Goal: Task Accomplishment & Management: Manage account settings

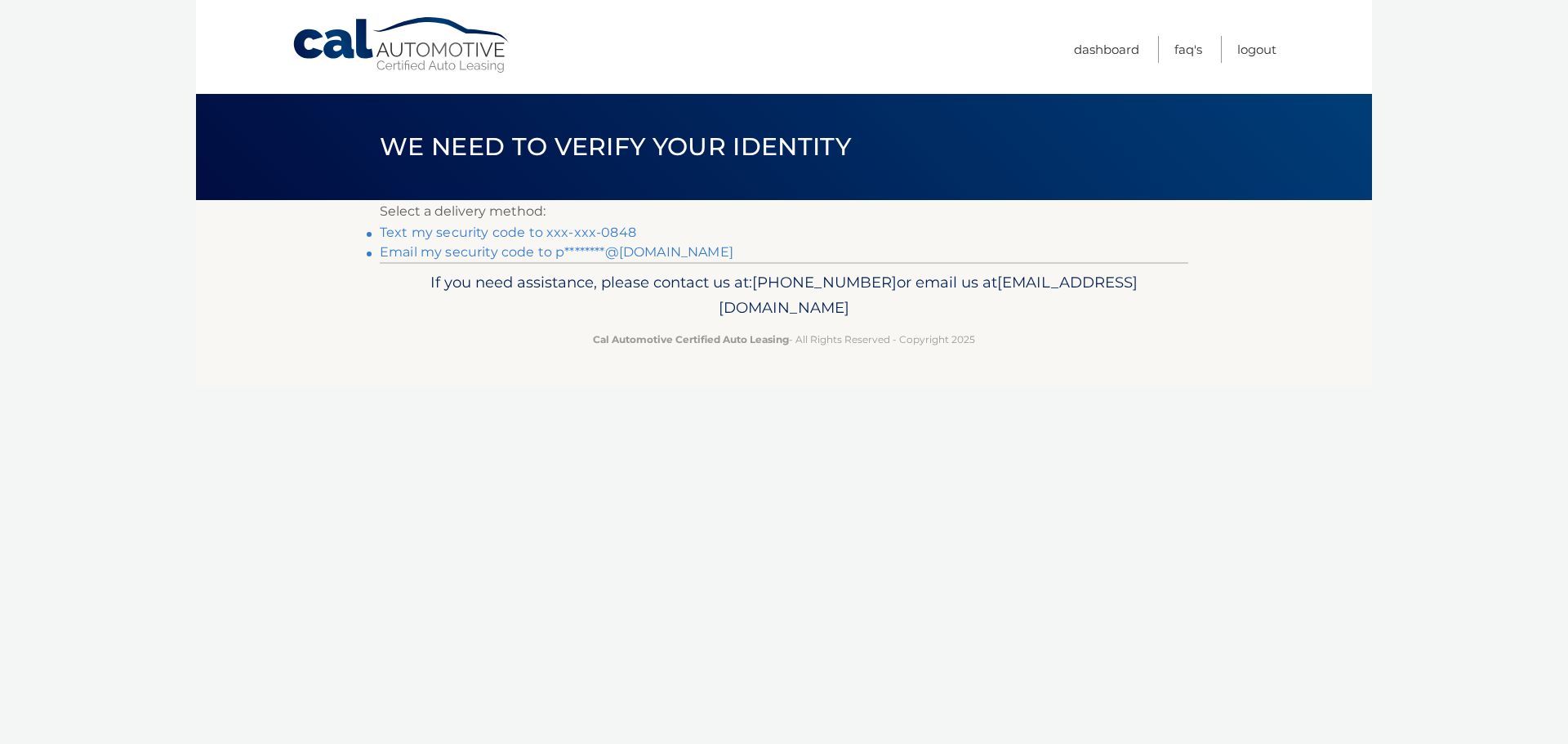
click at [582, 249] on link "Email my security code to p********@gmail.com" at bounding box center [556, 252] width 354 height 16
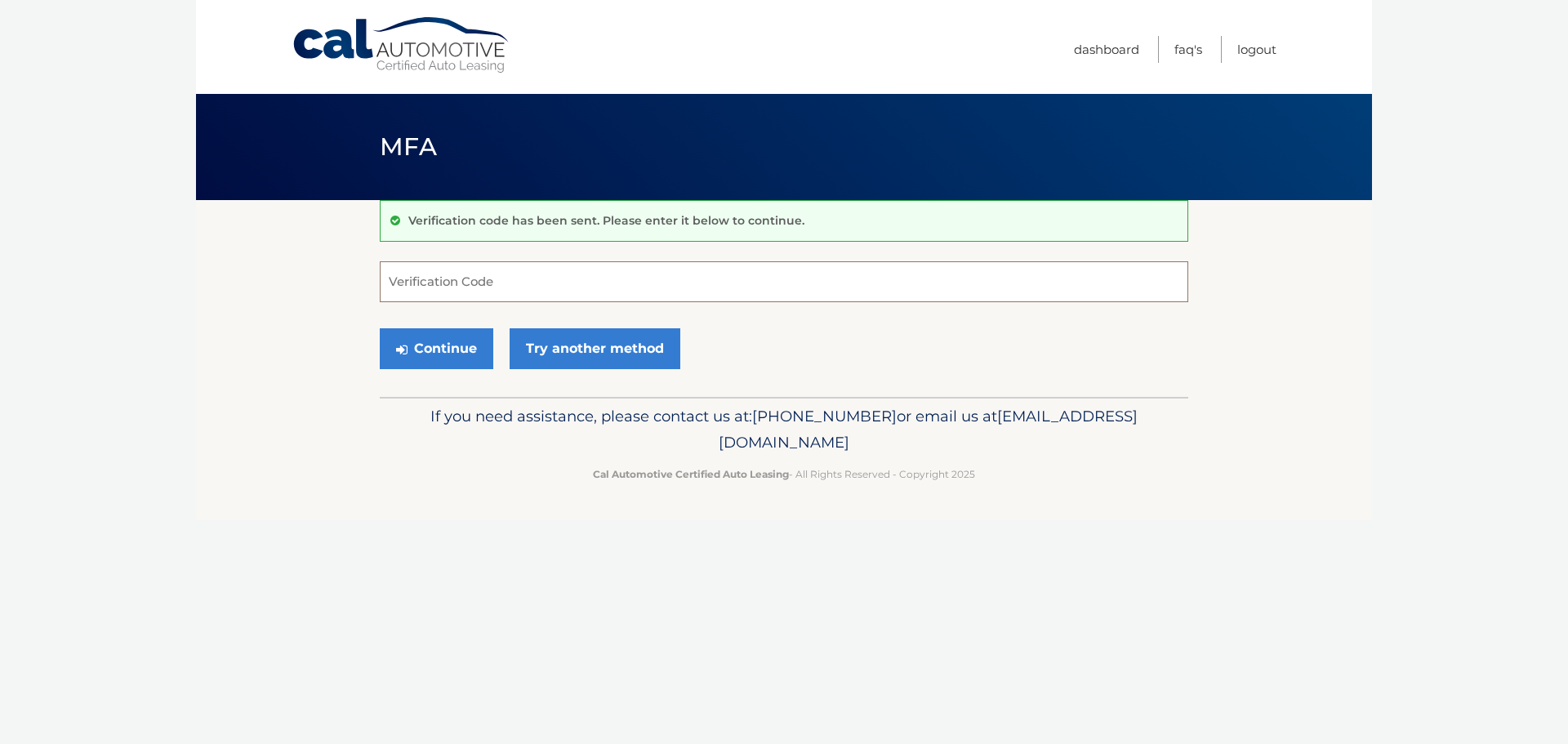
click at [566, 282] on input "Verification Code" at bounding box center [783, 282] width 808 height 41
paste input "859854"
click at [438, 345] on button "Continue" at bounding box center [436, 349] width 114 height 41
type input "859854"
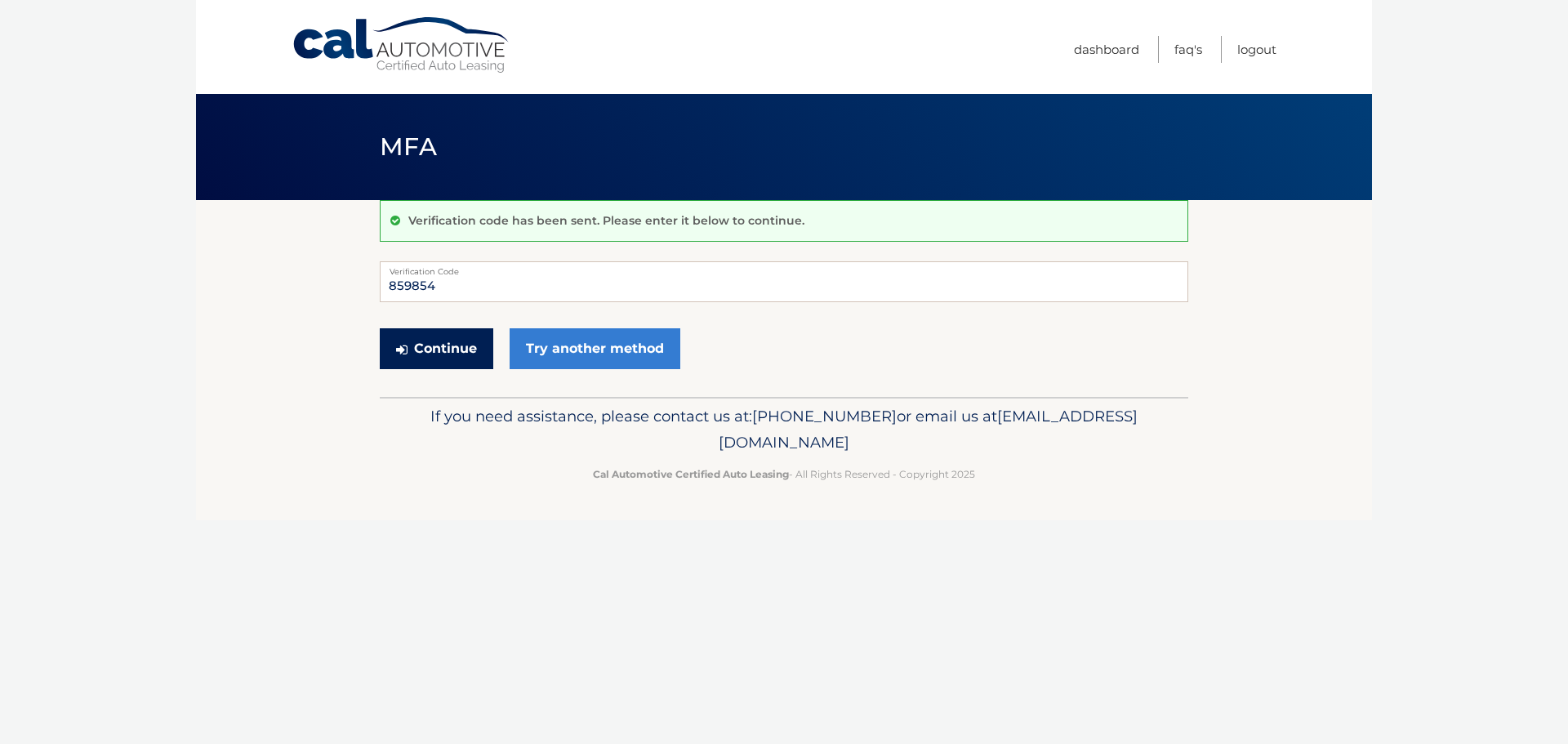
click at [445, 339] on button "Continue" at bounding box center [436, 349] width 114 height 41
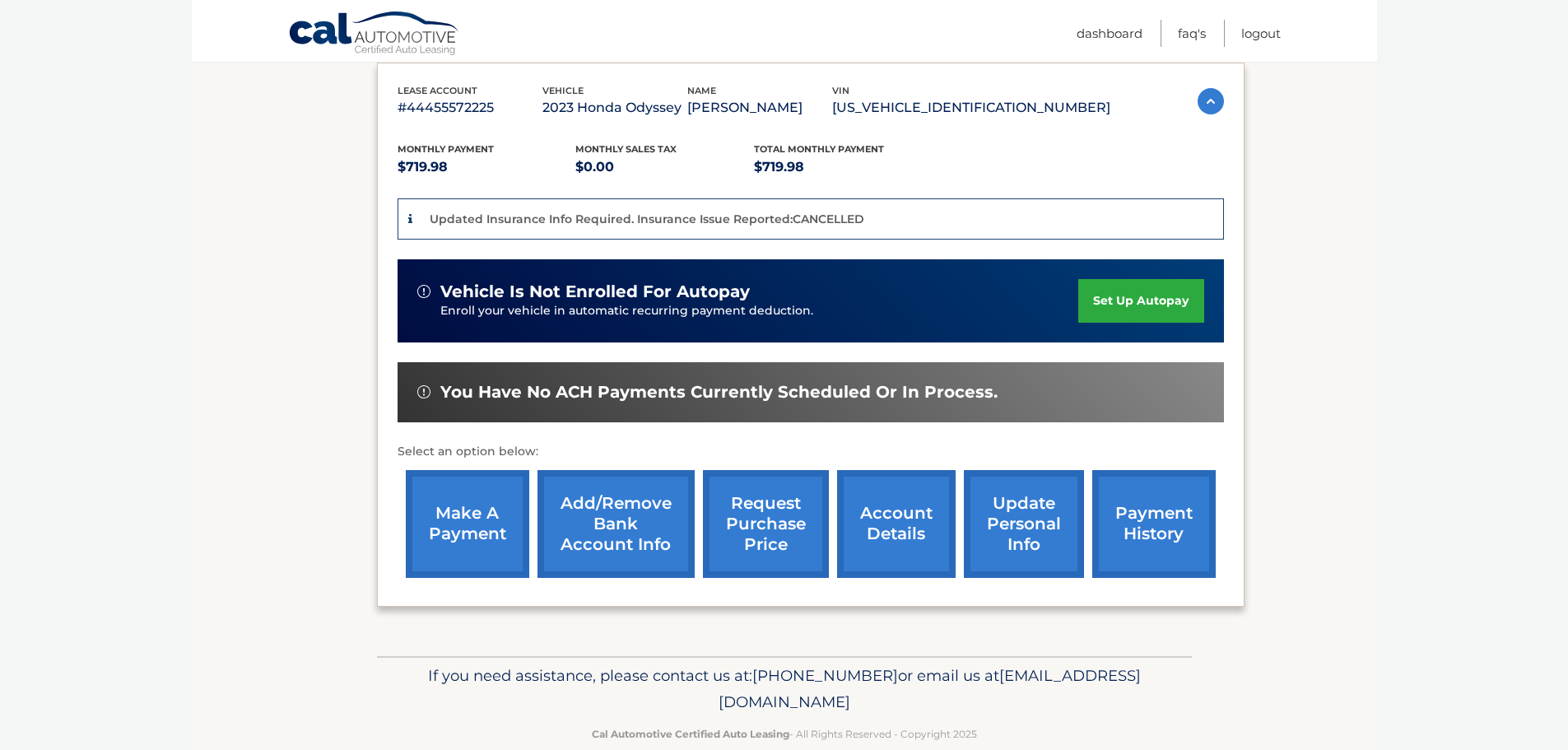
scroll to position [309, 0]
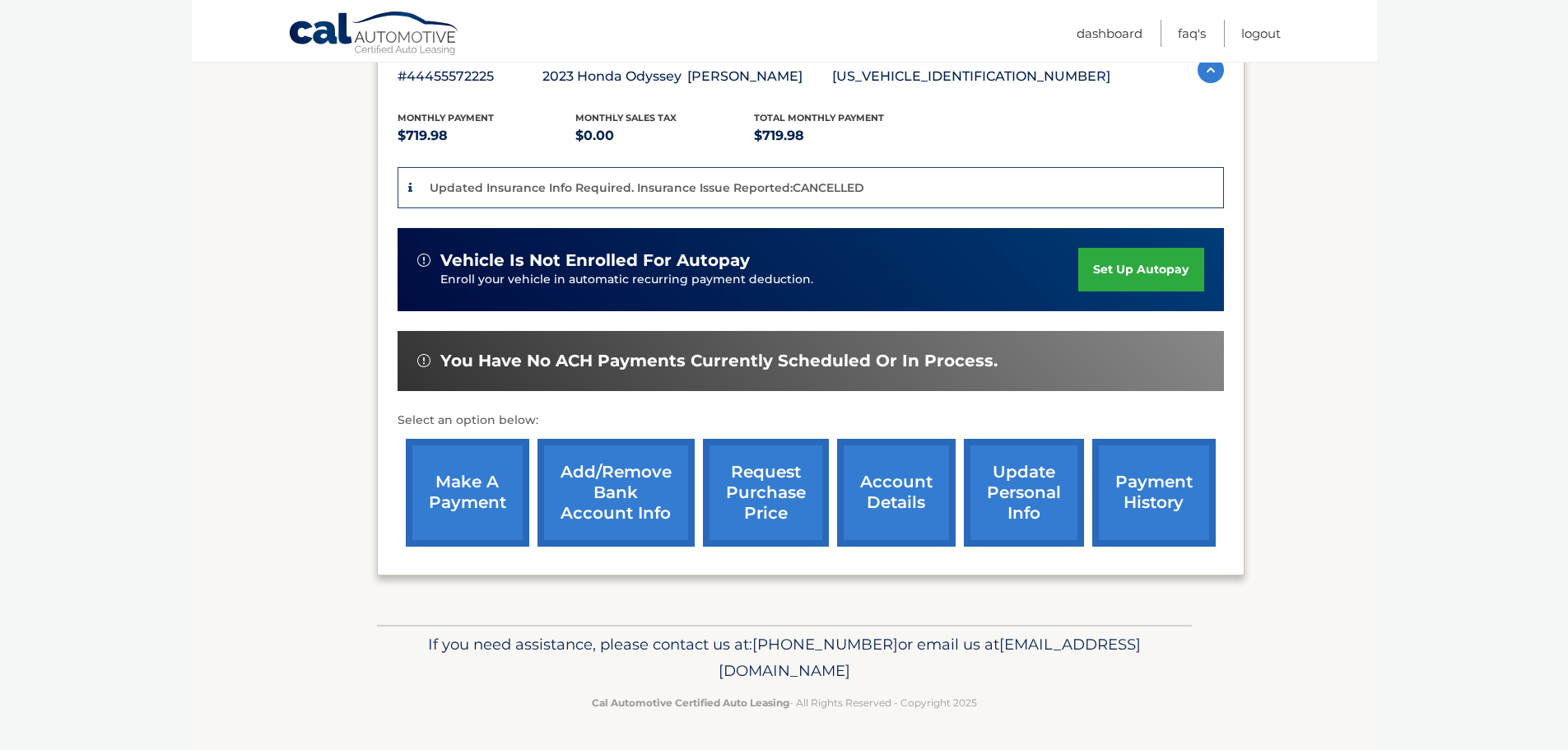
click at [473, 478] on link "make a payment" at bounding box center [468, 493] width 124 height 108
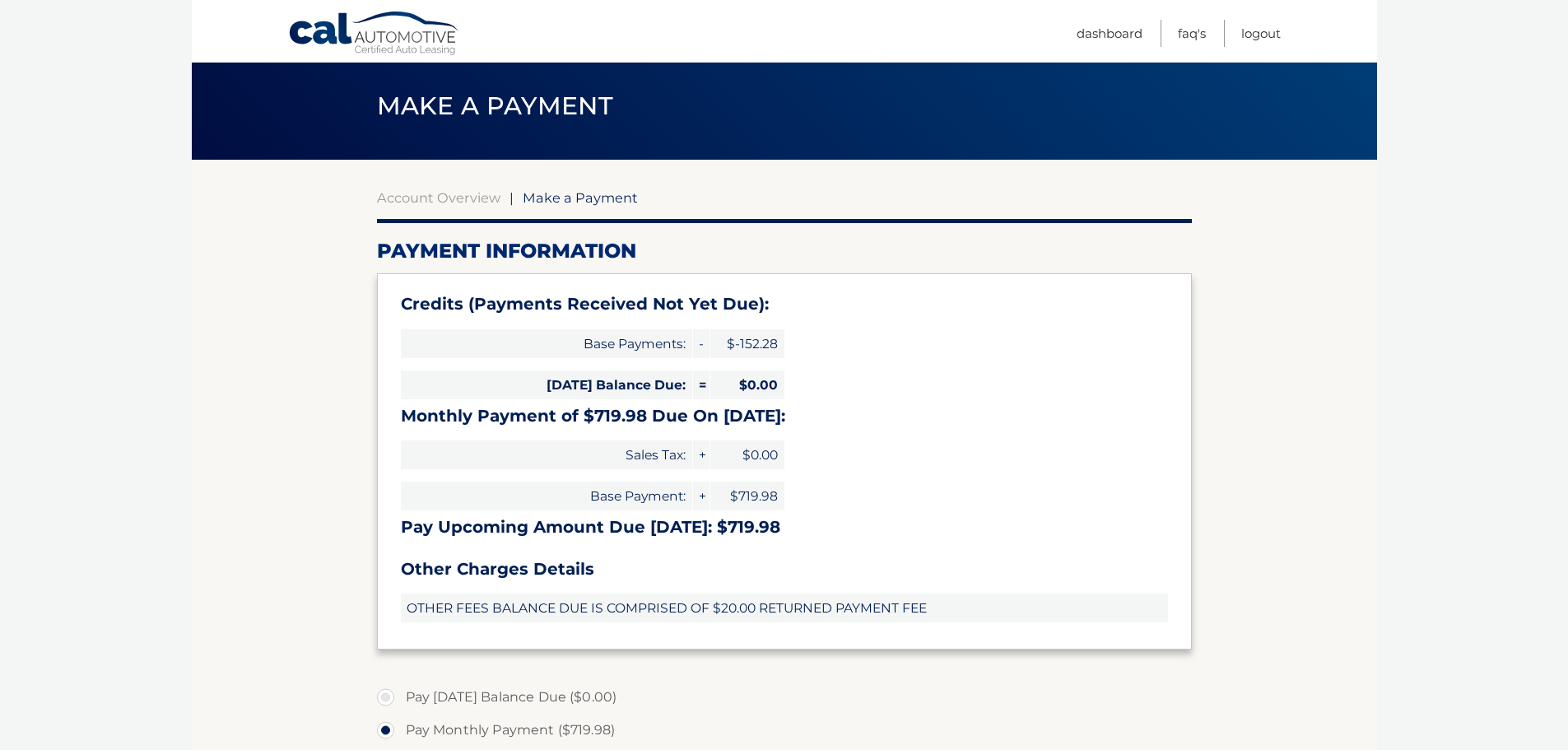
scroll to position [83, 0]
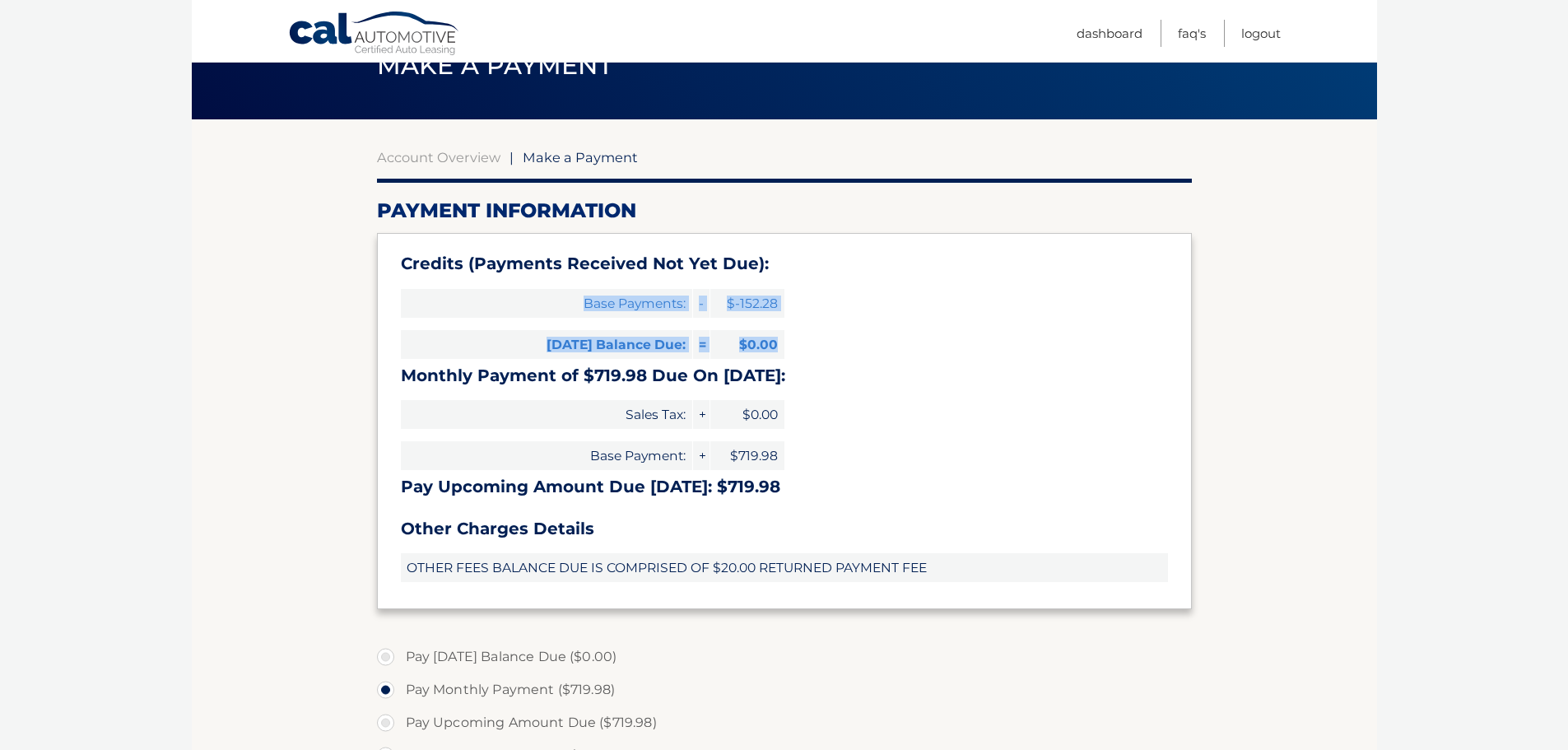
drag, startPoint x: 572, startPoint y: 295, endPoint x: 791, endPoint y: 347, distance: 225.1
click at [791, 347] on div "Credits (Payments Received Not Yet Due): Base Payments: - $-152.28 Today's Bala…" at bounding box center [784, 420] width 815 height 375
drag, startPoint x: 791, startPoint y: 347, endPoint x: 445, endPoint y: 337, distance: 346.1
click at [445, 337] on div "Credits (Payments Received Not Yet Due): Base Payments: - $-152.28 Today's Bala…" at bounding box center [784, 420] width 815 height 375
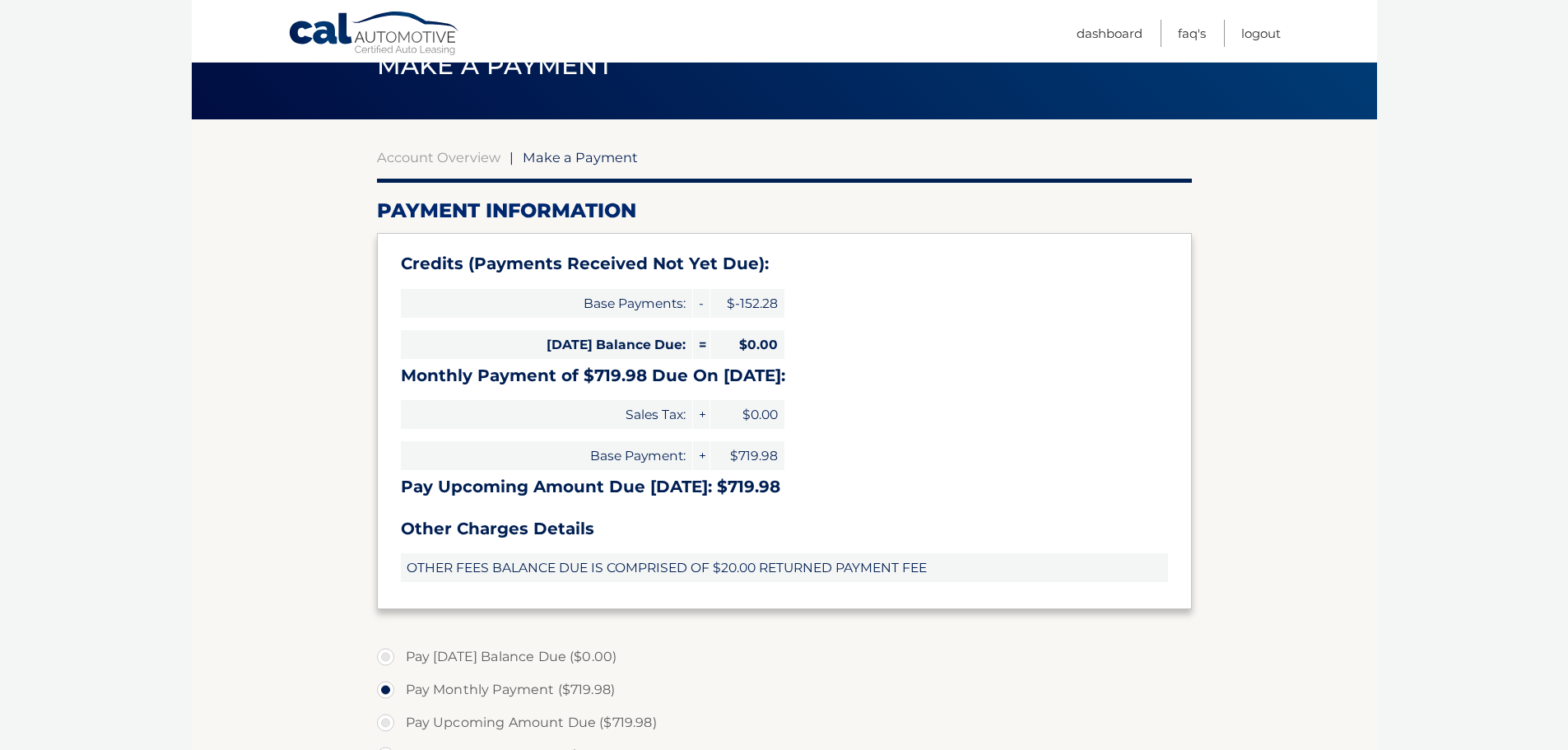
click at [650, 388] on div "Credits (Payments Received Not Yet Due): Base Payments: - $-152.28 Today's Bala…" at bounding box center [784, 420] width 815 height 375
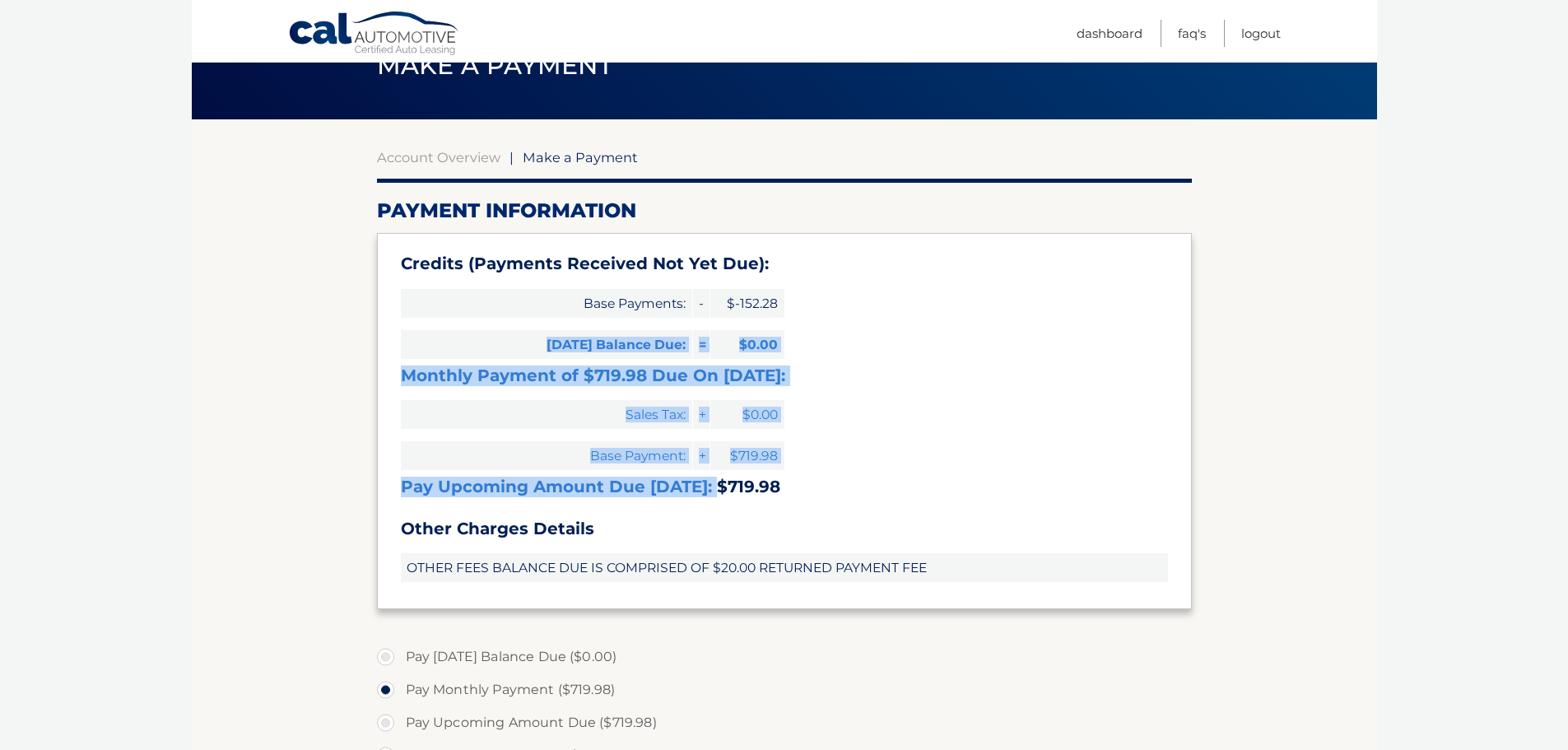
drag, startPoint x: 406, startPoint y: 363, endPoint x: 713, endPoint y: 490, distance: 332.2
click at [713, 490] on div "Credits (Payments Received Not Yet Due): Base Payments: - $-152.28 Today's Bala…" at bounding box center [784, 420] width 815 height 375
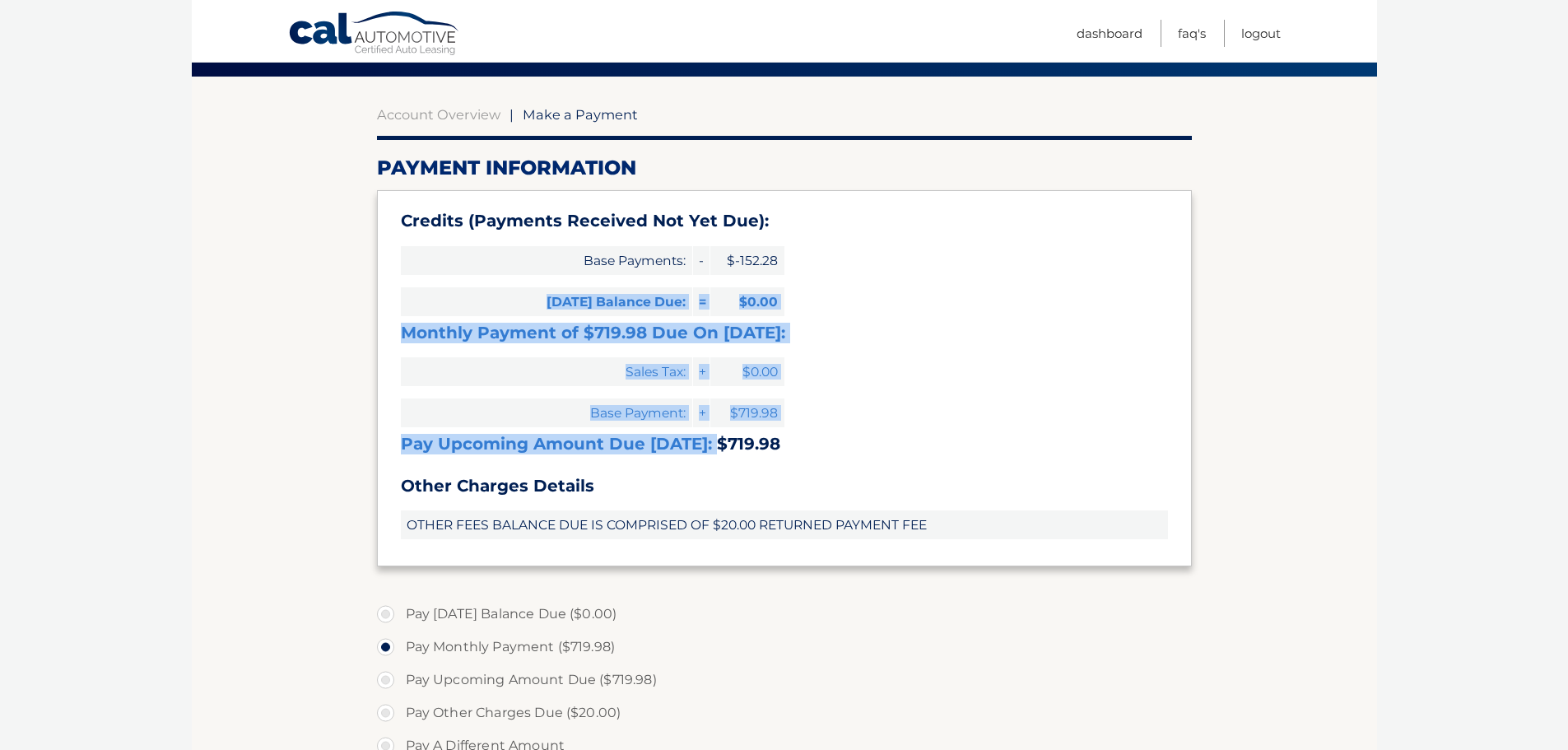
scroll to position [164, 0]
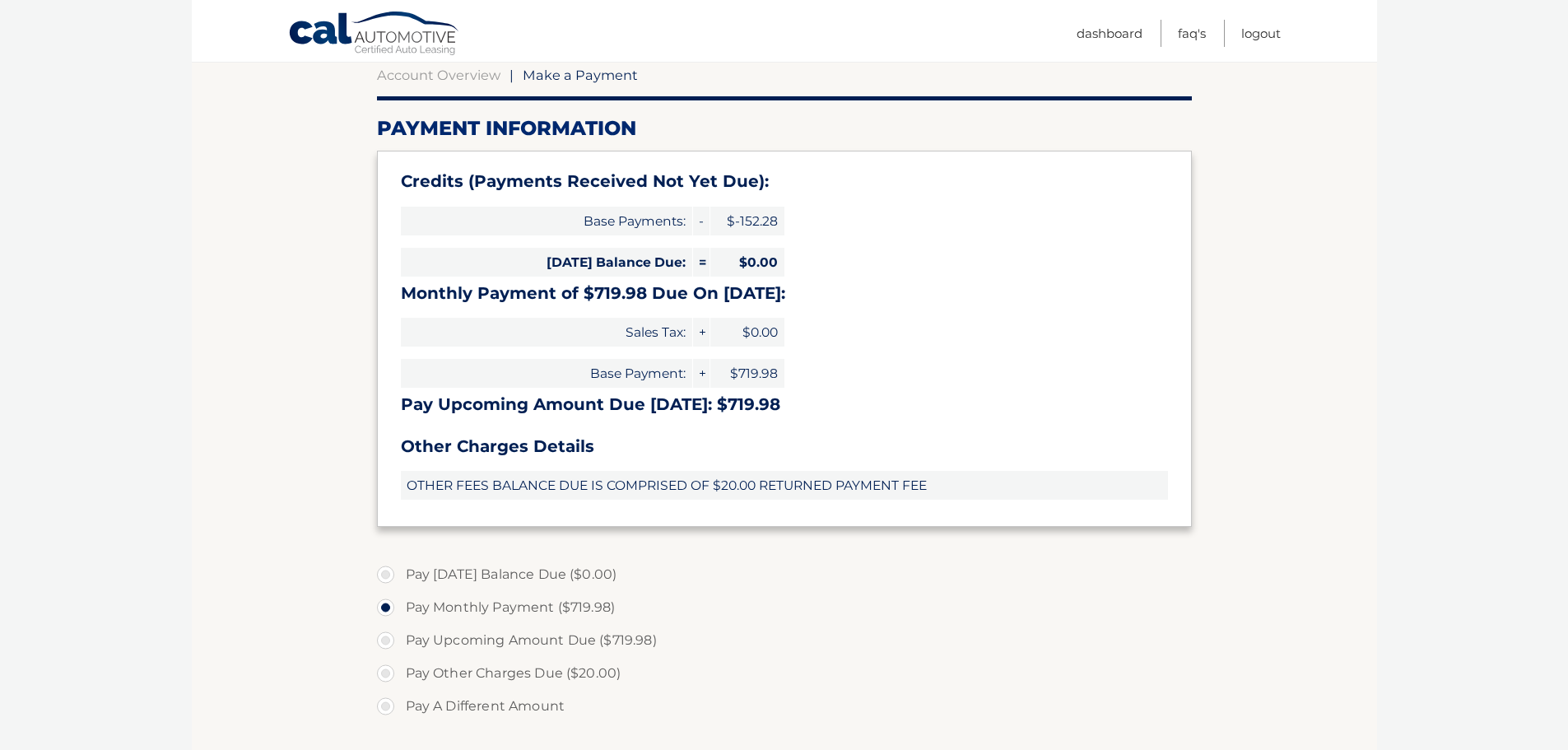
click at [561, 422] on div "Credits (Payments Received Not Yet Due): Base Payments: - $-152.28 Today's Bala…" at bounding box center [784, 338] width 815 height 375
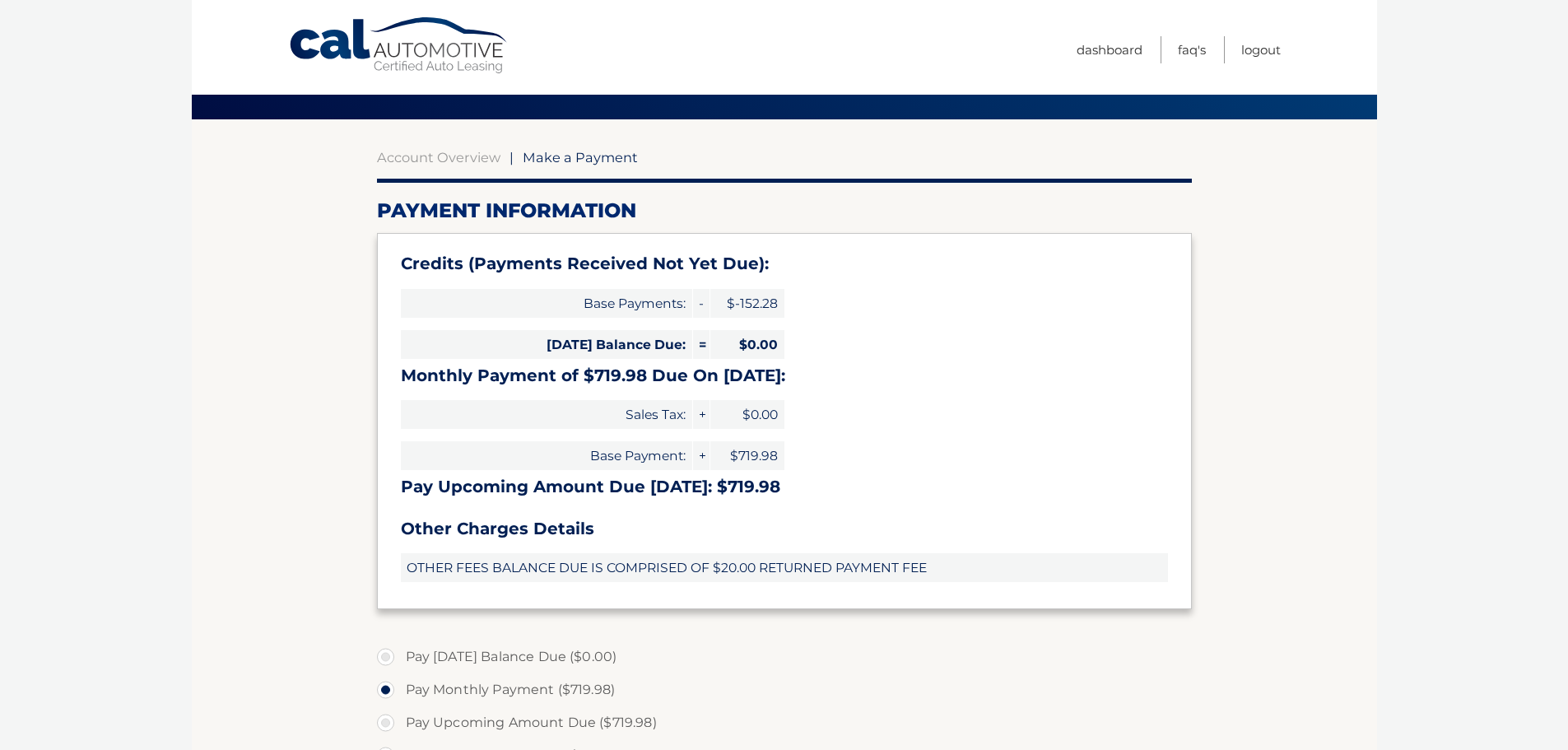
scroll to position [0, 0]
